Goal: Task Accomplishment & Management: Manage account settings

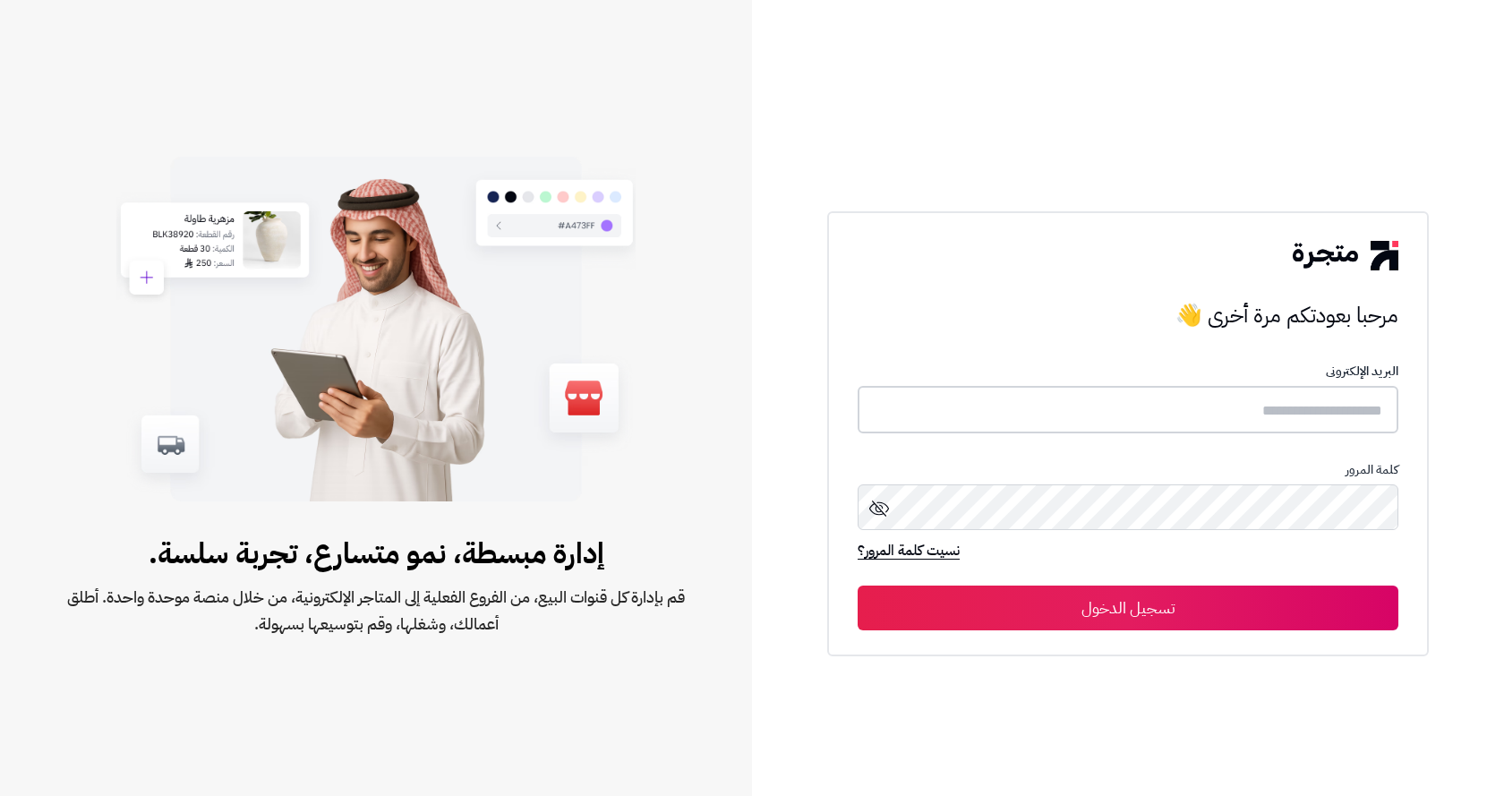
click at [1108, 396] on input "text" at bounding box center [1128, 409] width 541 height 47
paste input "**********"
type input "**********"
click at [1231, 592] on button "تسجيل الدخول" at bounding box center [1128, 607] width 541 height 45
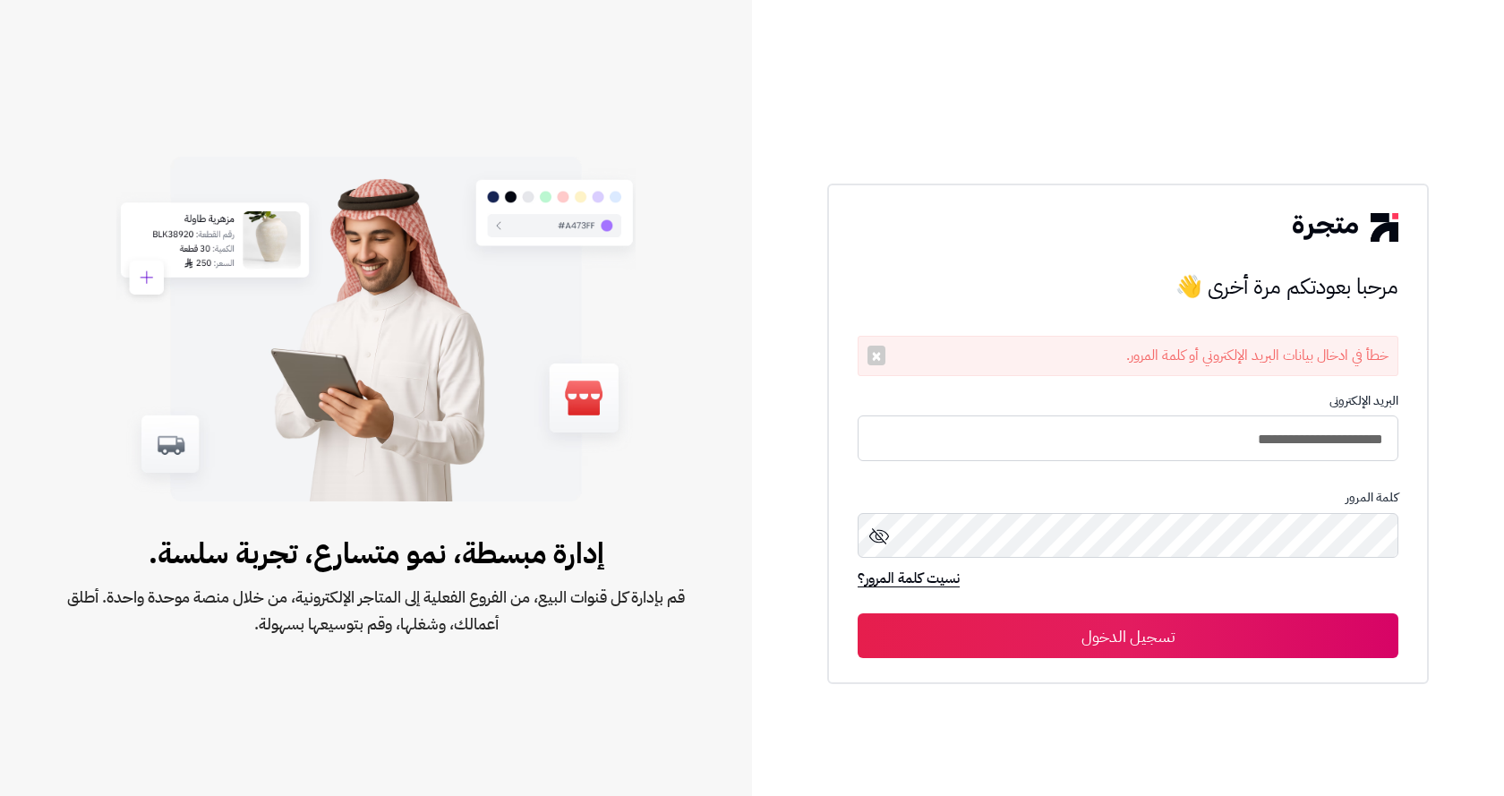
click at [869, 536] on icon at bounding box center [879, 536] width 20 height 16
click at [1038, 445] on input "**********" at bounding box center [1128, 437] width 541 height 47
click at [1260, 644] on button "تسجيل الدخول" at bounding box center [1128, 635] width 541 height 45
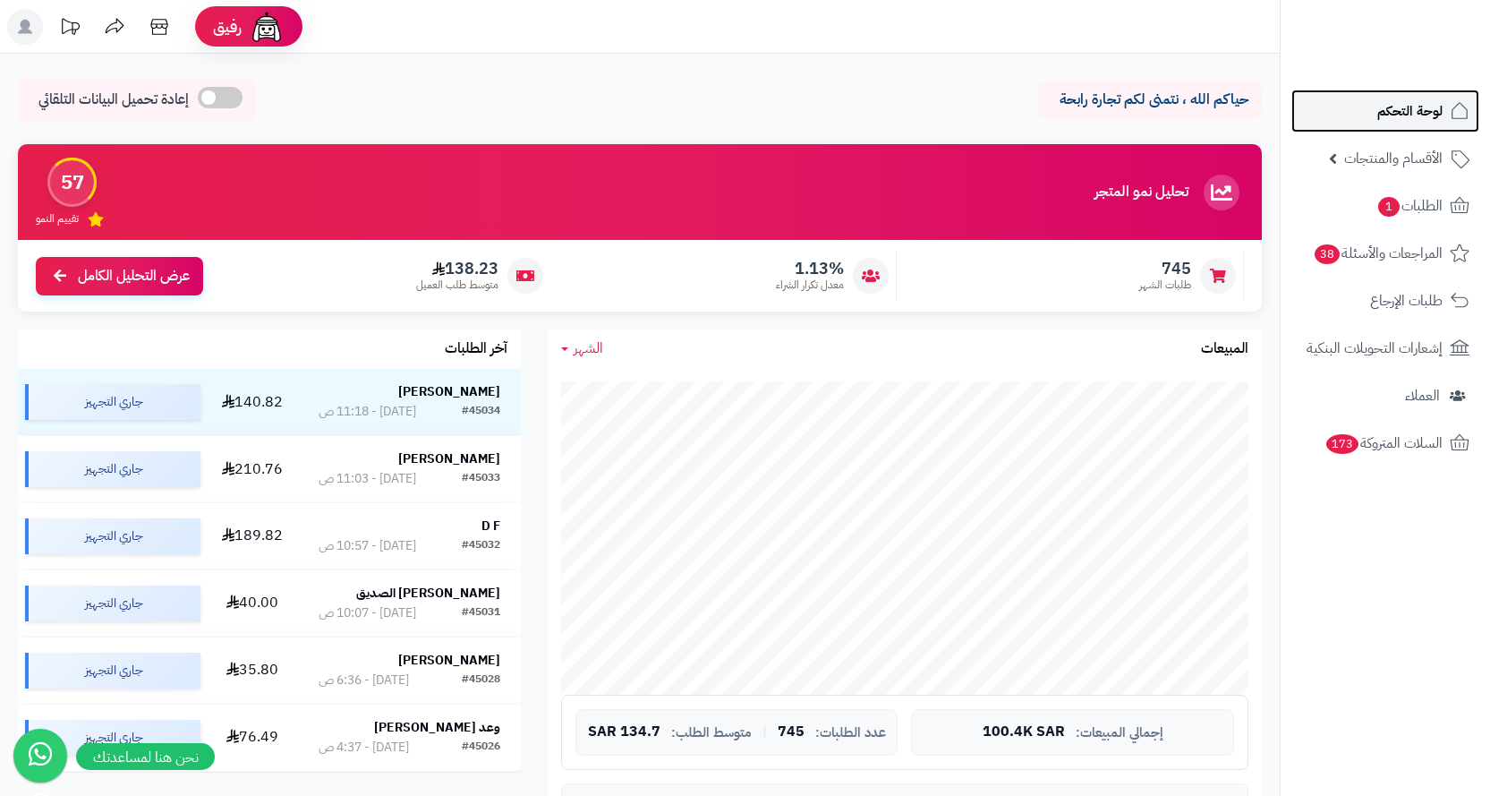
click at [1449, 121] on icon at bounding box center [1459, 110] width 21 height 21
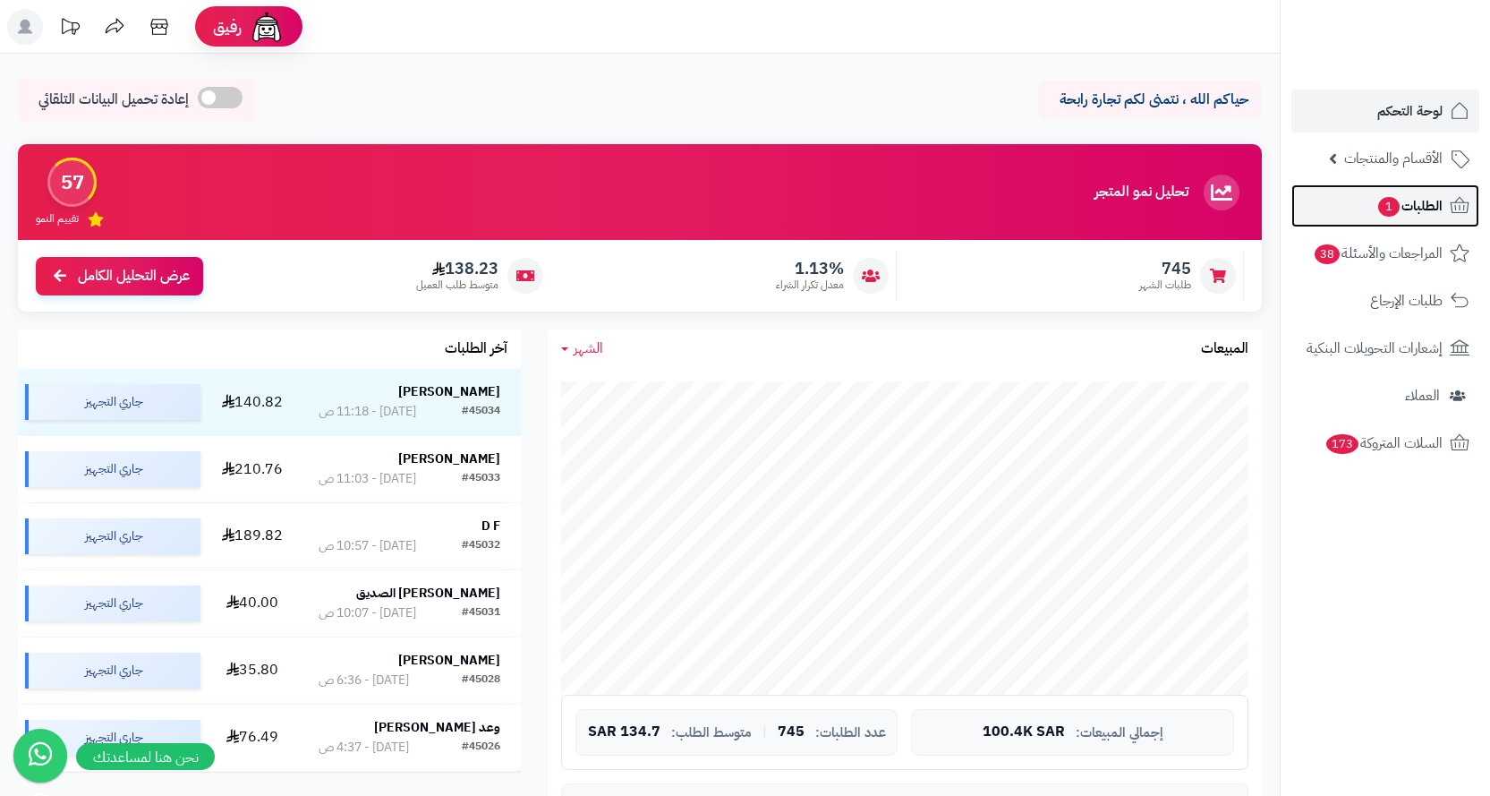
click at [1399, 191] on link "الطلبات 1" at bounding box center [1386, 205] width 188 height 43
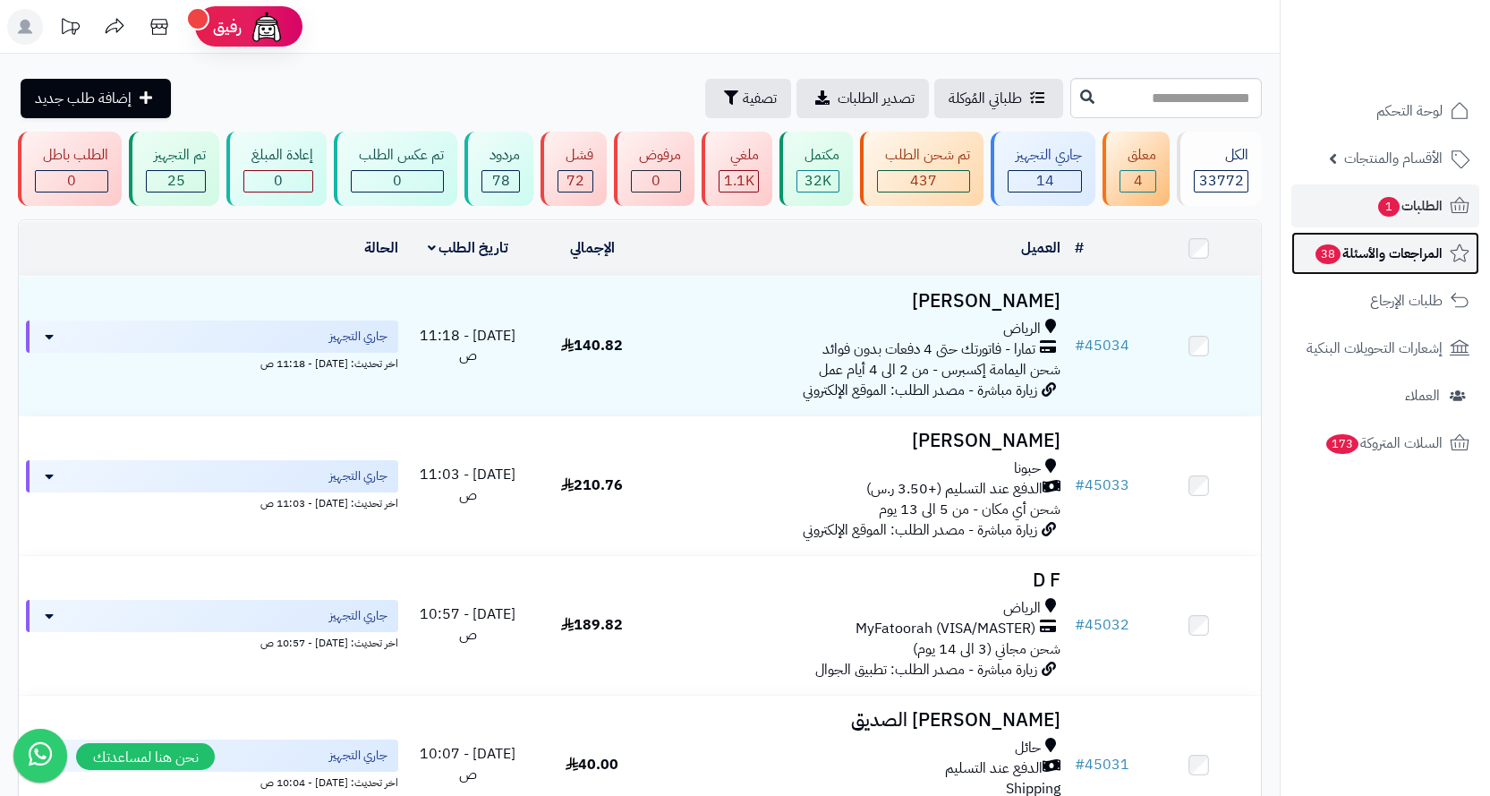
click at [1410, 262] on span "المراجعات والأسئلة 38" at bounding box center [1378, 253] width 129 height 25
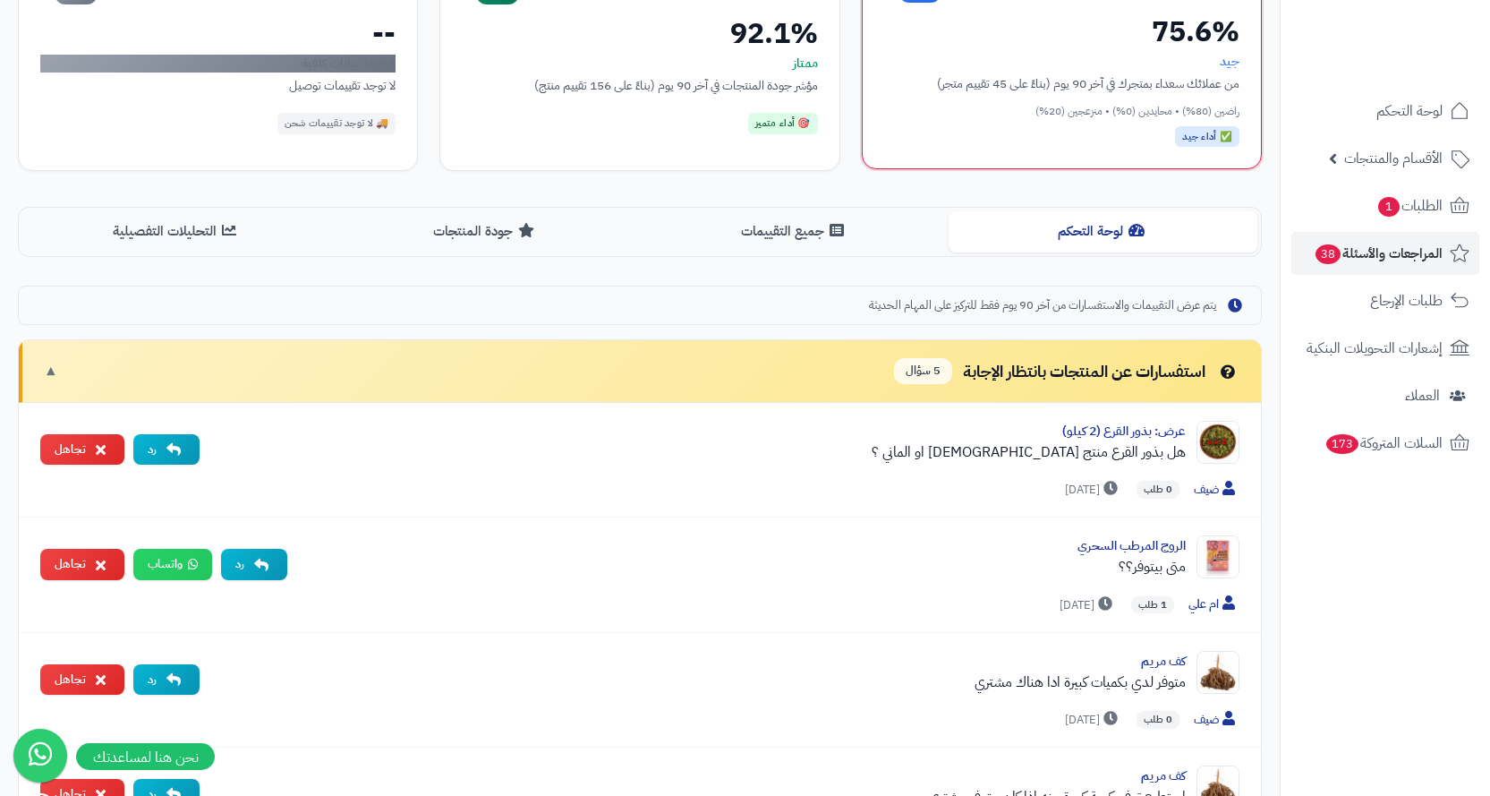
scroll to position [448, 0]
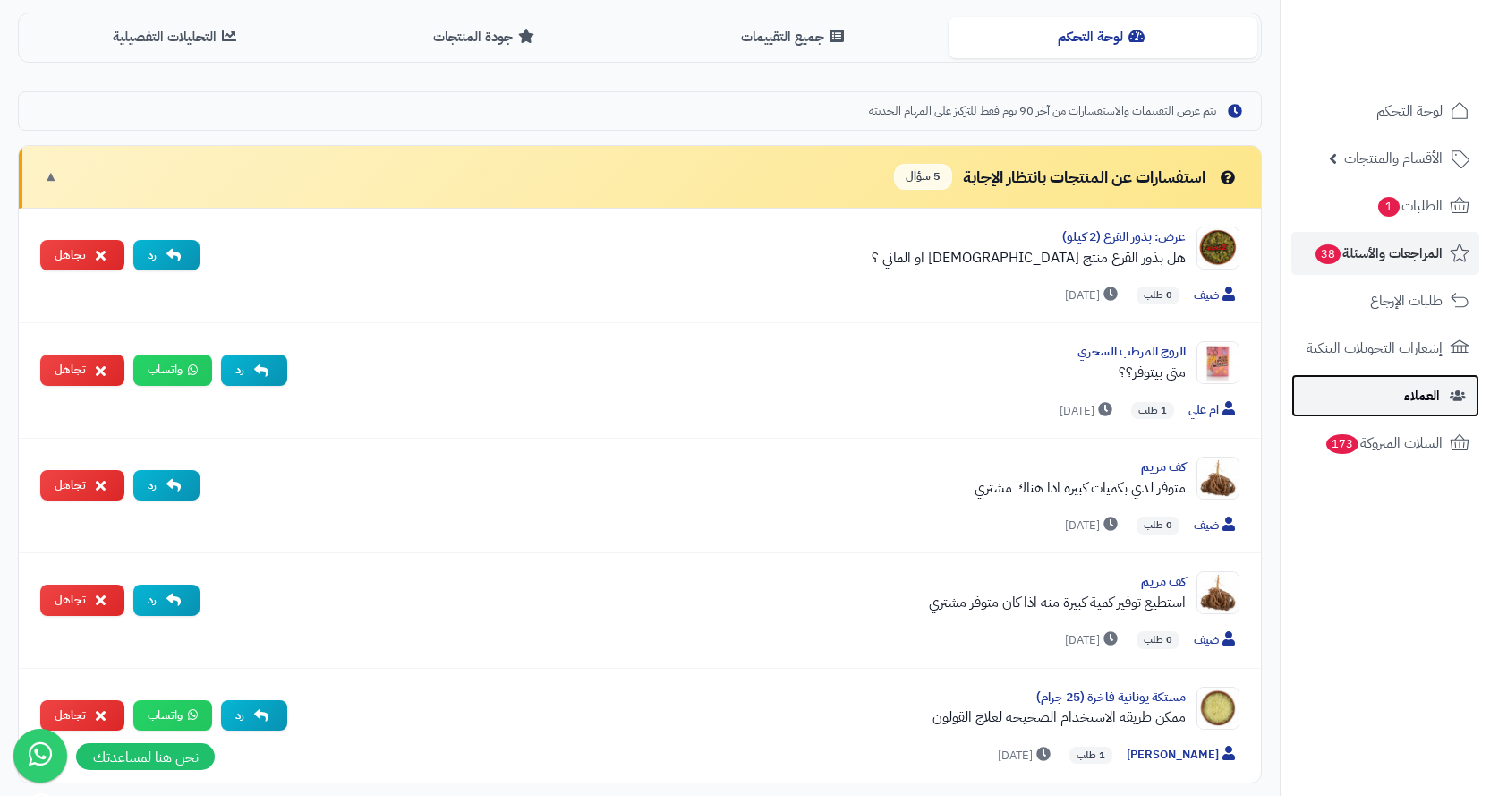
click at [1379, 387] on link "العملاء" at bounding box center [1386, 395] width 188 height 43
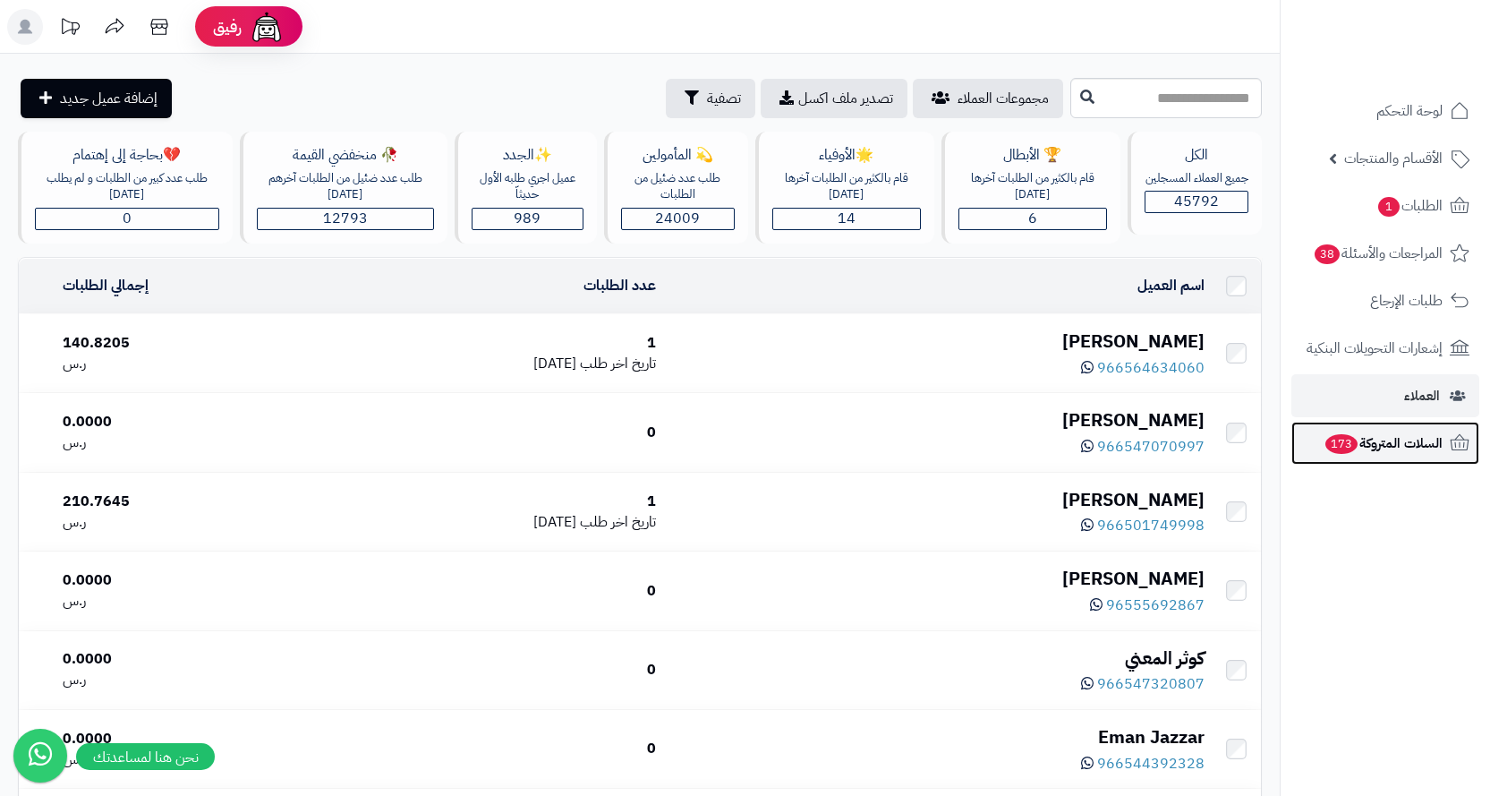
click at [1369, 442] on span "السلات المتروكة 173" at bounding box center [1383, 443] width 119 height 25
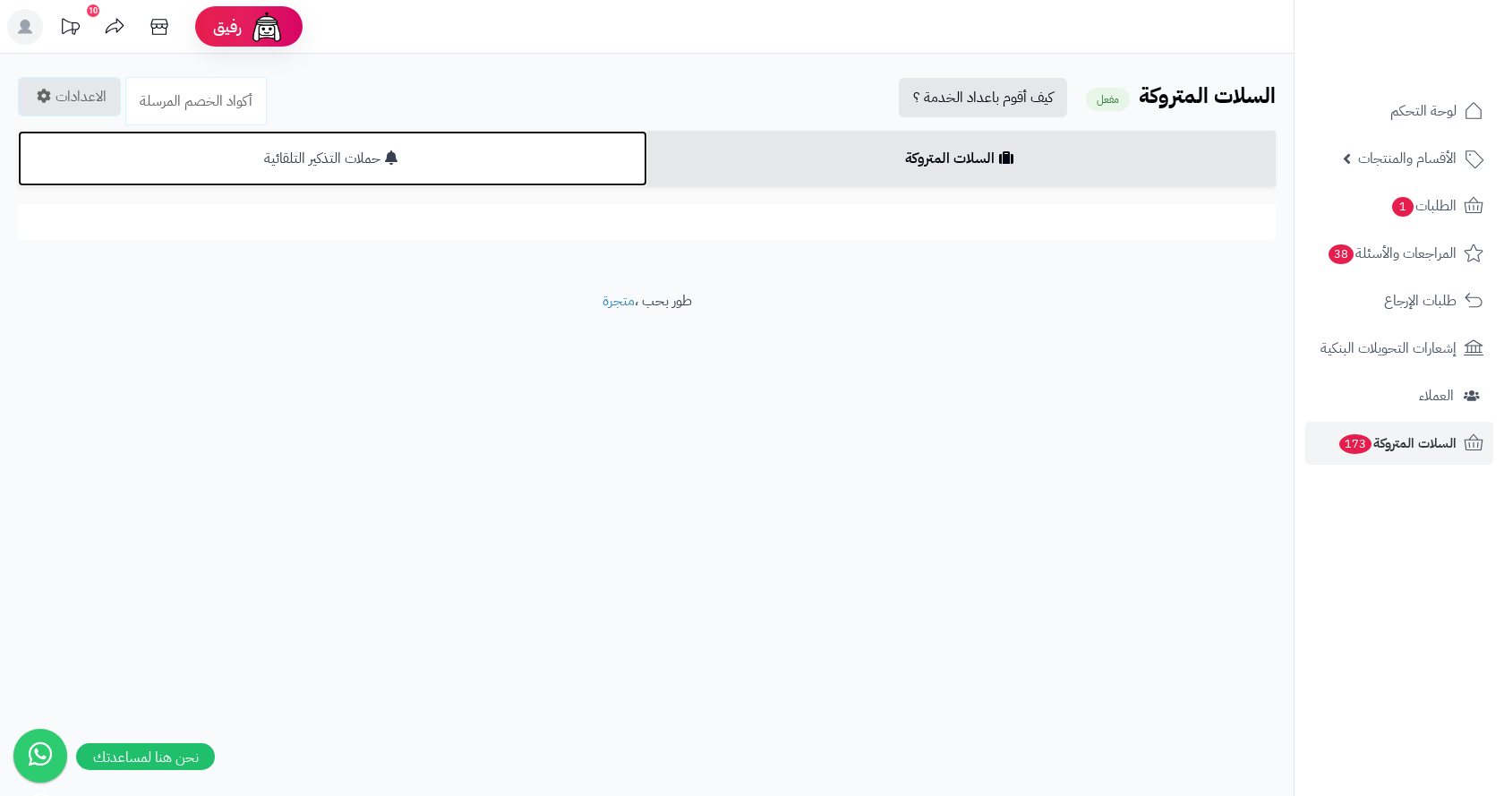
click at [360, 149] on link "حملات التذكير التلقائية" at bounding box center [332, 158] width 629 height 55
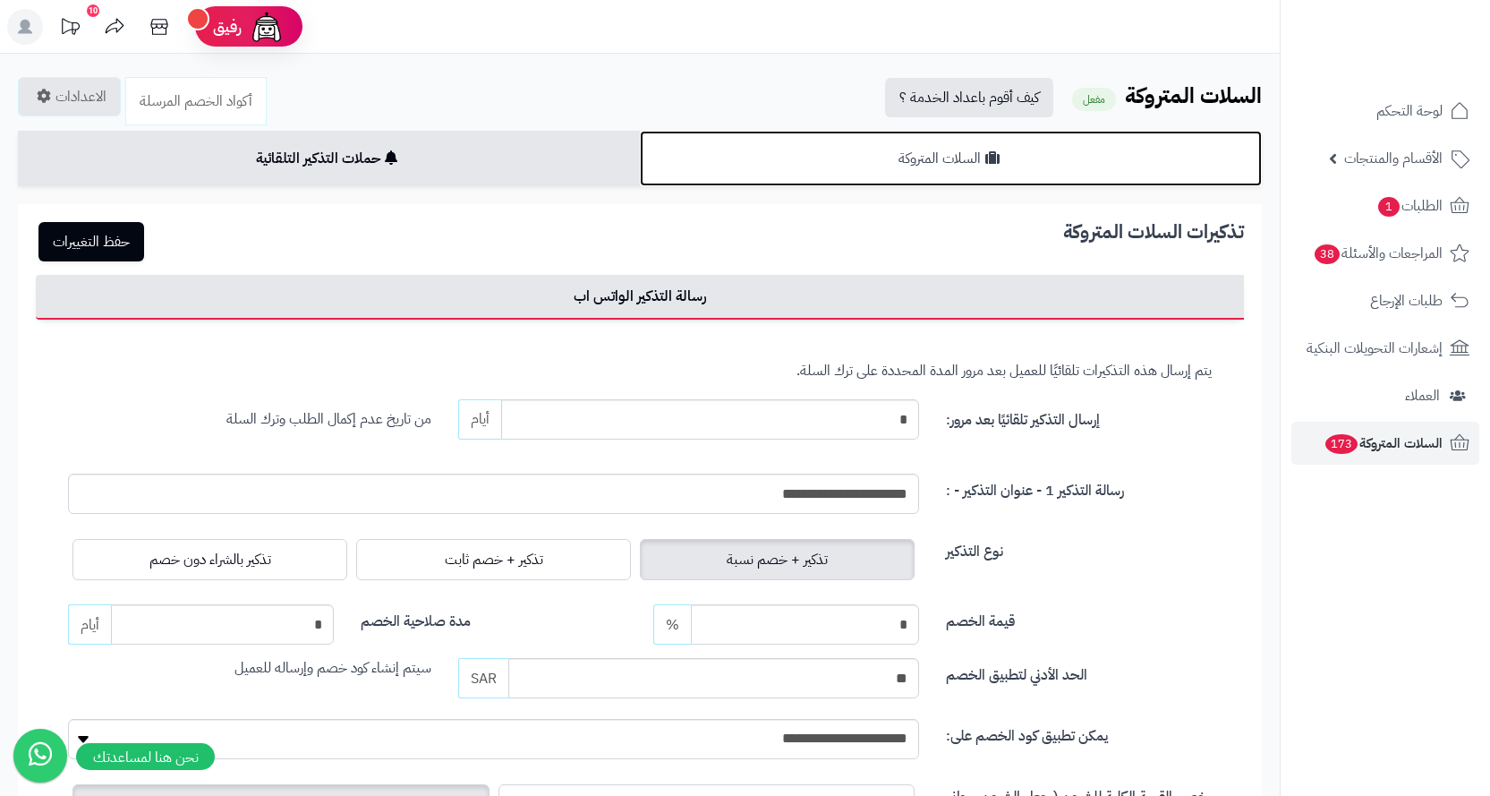
click at [892, 160] on link "السلات المتروكة" at bounding box center [951, 158] width 622 height 55
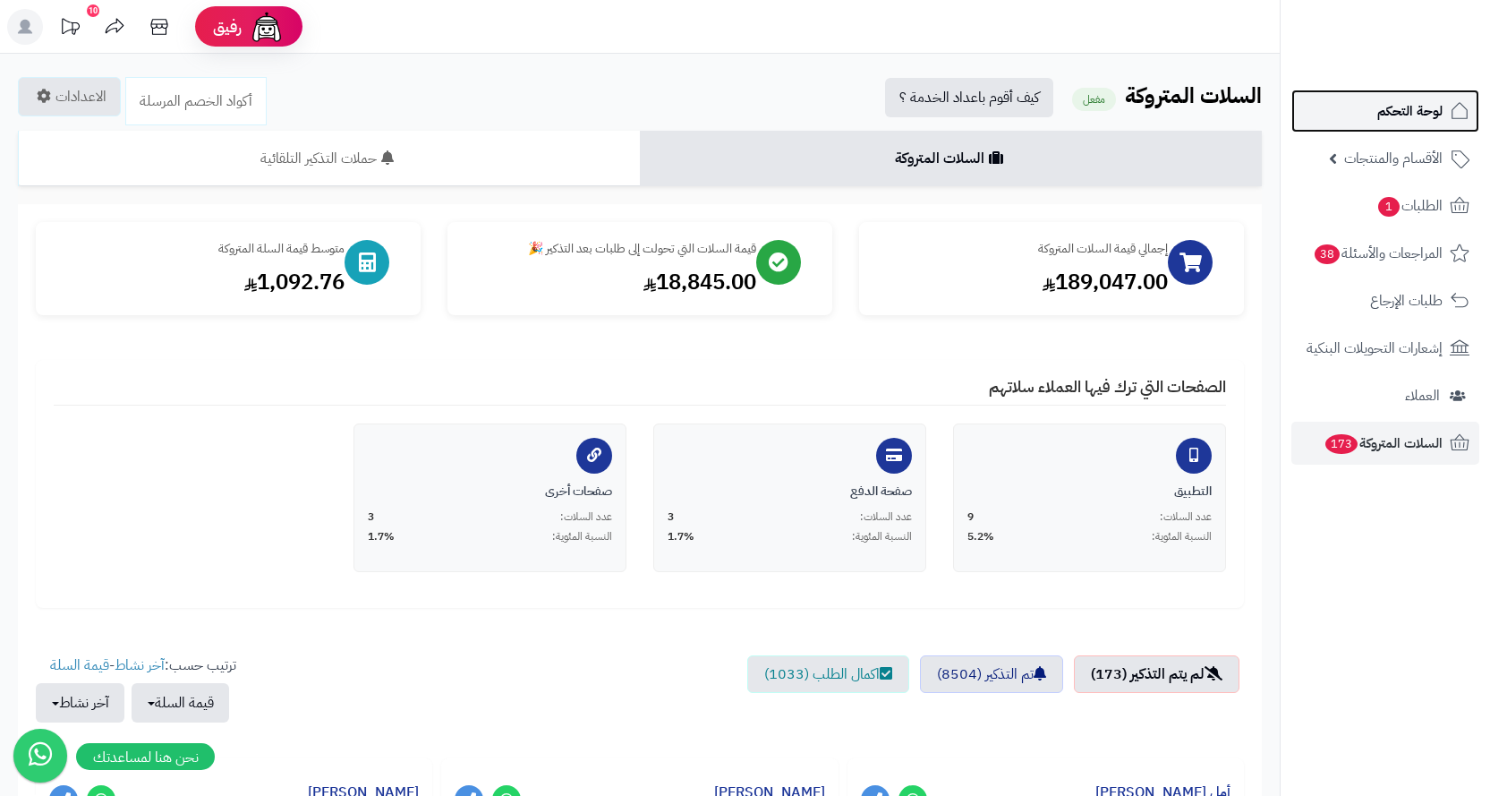
click at [1390, 105] on span "لوحة التحكم" at bounding box center [1410, 110] width 65 height 25
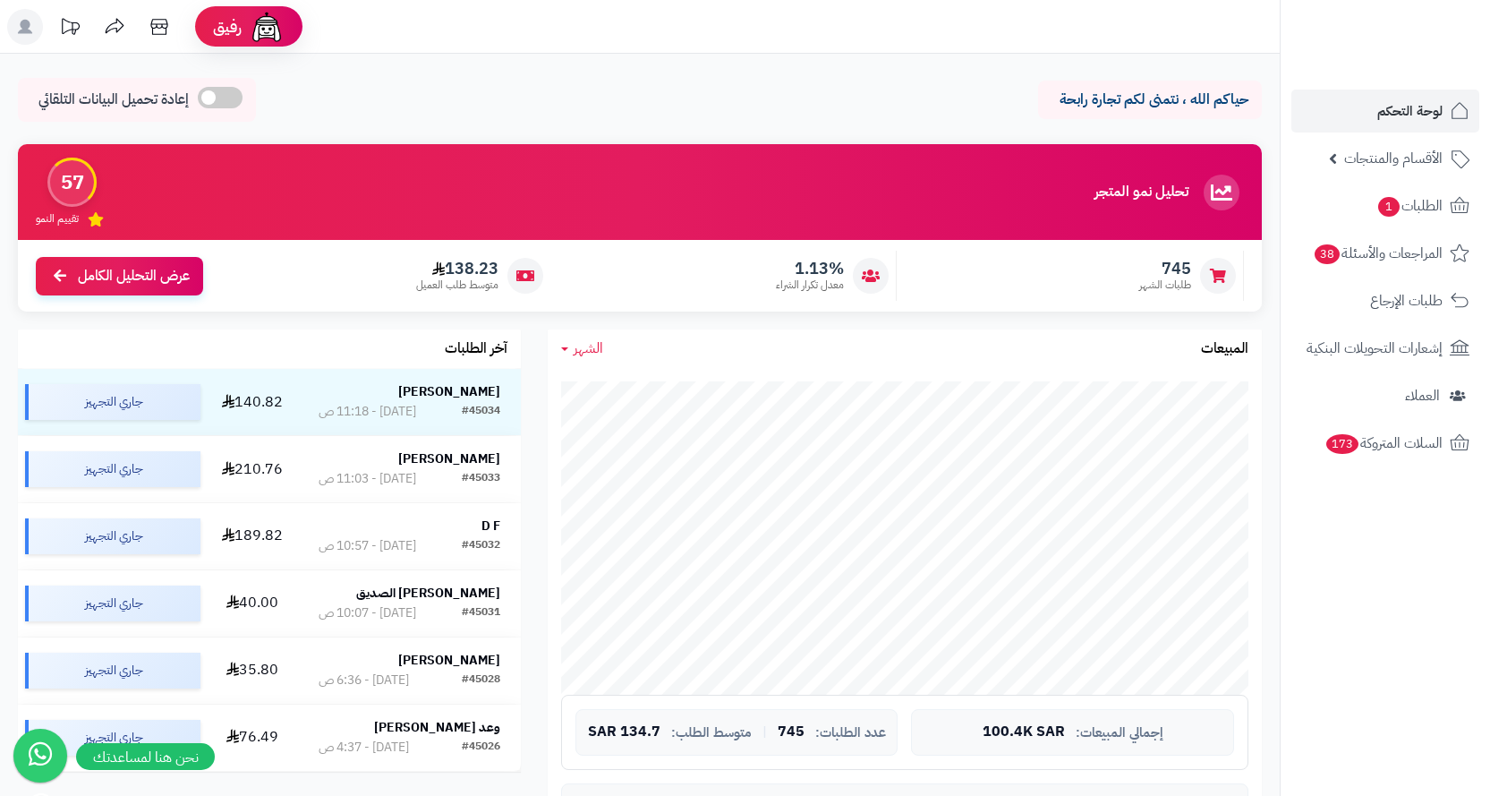
click at [15, 28] on rect at bounding box center [25, 27] width 36 height 36
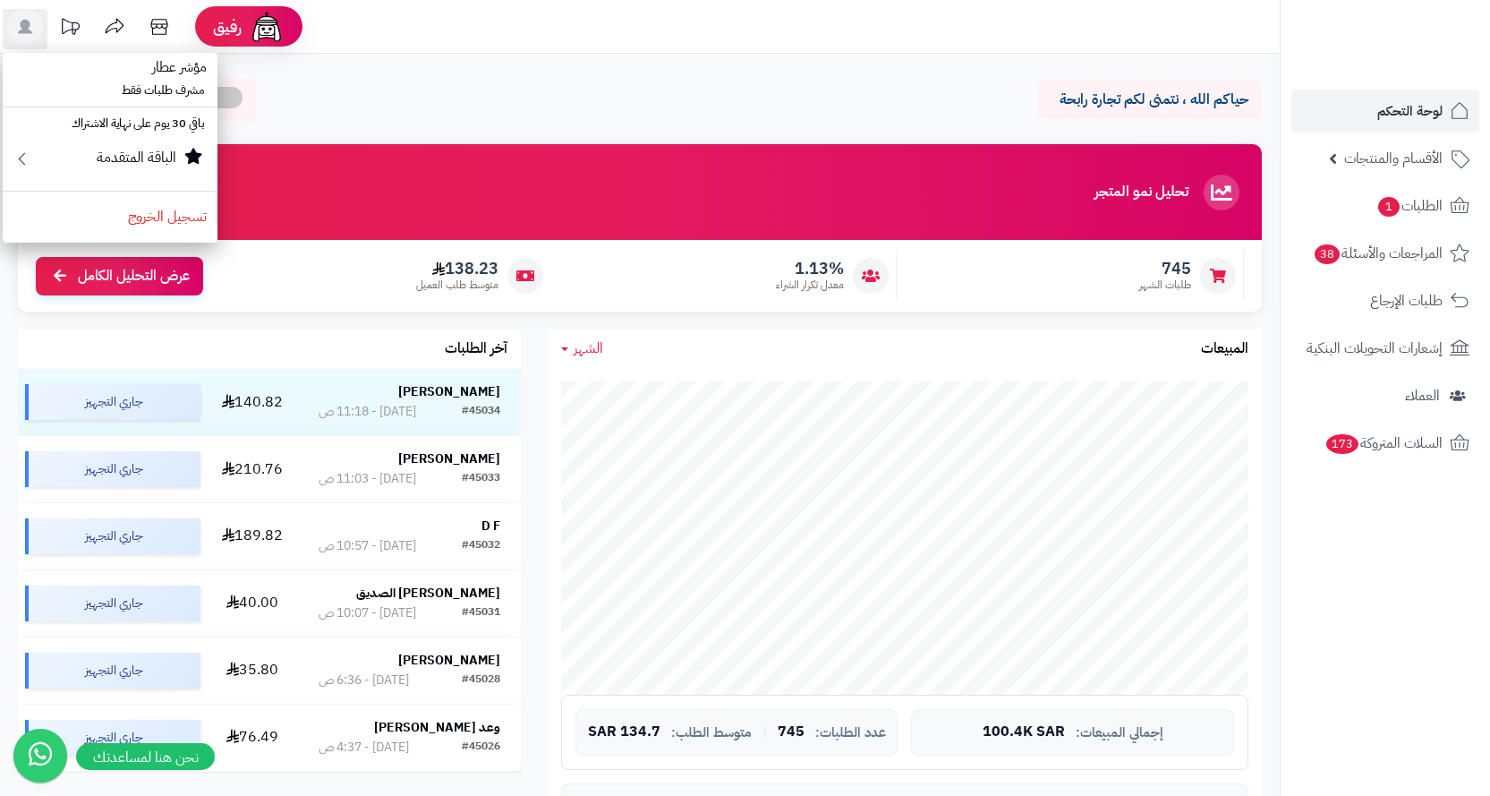
click at [476, 27] on header "رفيق ! الطلبات معالجة مكتمل إرجاع المنتجات العملاء المتواجدون الان 45792 عملاء …" at bounding box center [745, 27] width 1490 height 54
